Goal: Find specific page/section: Find specific page/section

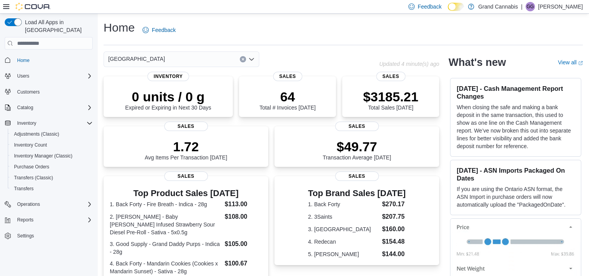
click at [197, 59] on div "[GEOGRAPHIC_DATA]" at bounding box center [182, 59] width 156 height 16
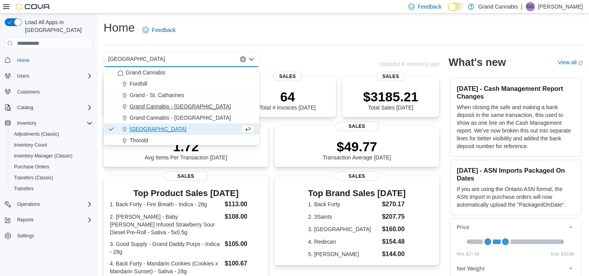
click at [184, 108] on span "Grand Cannabis - [GEOGRAPHIC_DATA]" at bounding box center [180, 106] width 101 height 8
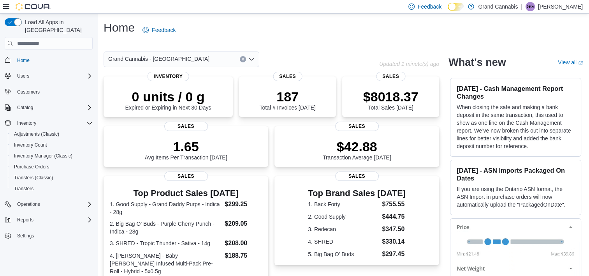
click at [186, 61] on div "Grand Cannabis - [GEOGRAPHIC_DATA]" at bounding box center [182, 59] width 156 height 16
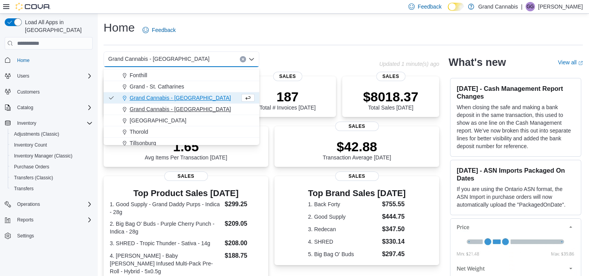
scroll to position [12, 0]
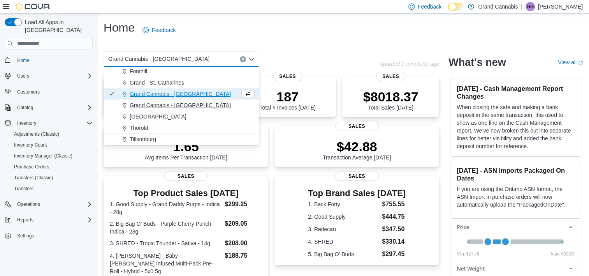
click at [192, 104] on span "Grand Cannabis - [GEOGRAPHIC_DATA]" at bounding box center [180, 105] width 101 height 8
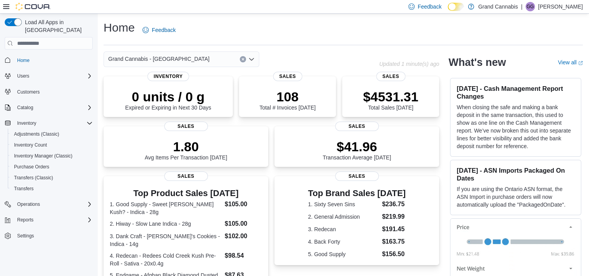
click at [197, 58] on div "Grand Cannabis - [GEOGRAPHIC_DATA]" at bounding box center [182, 59] width 156 height 16
click at [206, 57] on div "Grand Cannabis - [GEOGRAPHIC_DATA] Combo box. Selected. Grand Cannabis - [GEOGR…" at bounding box center [182, 59] width 156 height 16
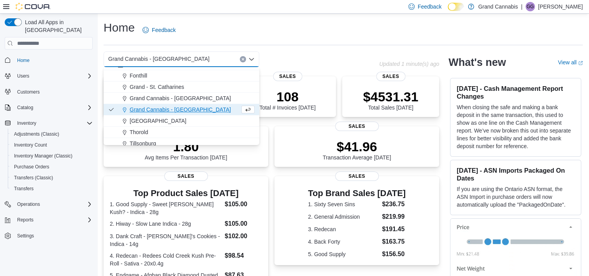
scroll to position [12, 0]
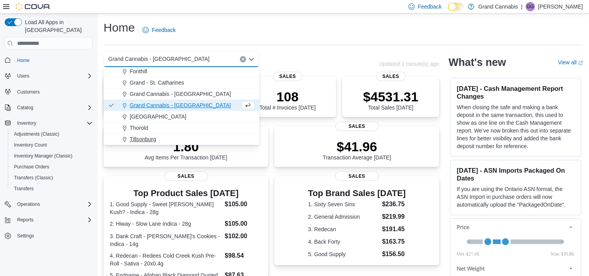
click at [155, 139] on span "Tillsonburg" at bounding box center [143, 139] width 26 height 8
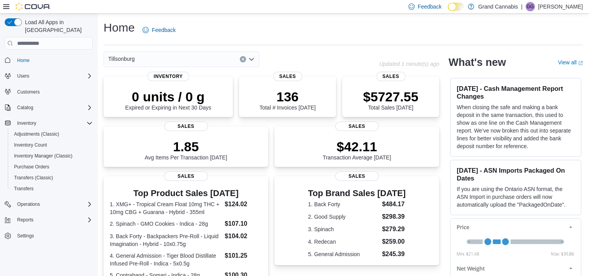
click at [190, 58] on div "Tillsonburg" at bounding box center [182, 59] width 156 height 16
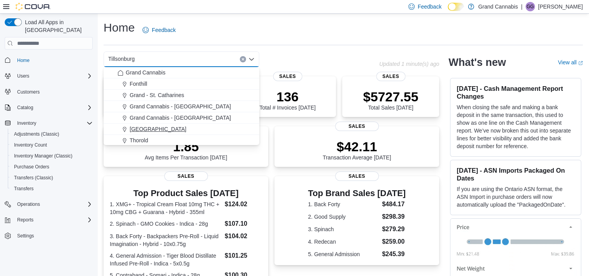
click at [161, 126] on div "[GEOGRAPHIC_DATA]" at bounding box center [186, 129] width 137 height 8
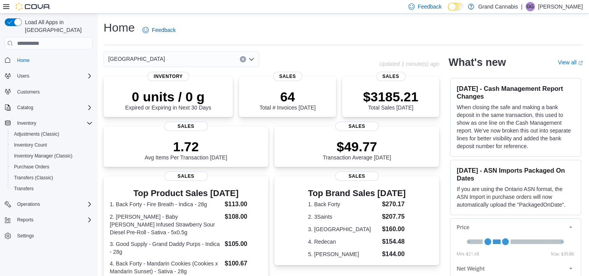
click at [301, 25] on div "Home Feedback" at bounding box center [344, 30] width 480 height 20
